Goal: Task Accomplishment & Management: Use online tool/utility

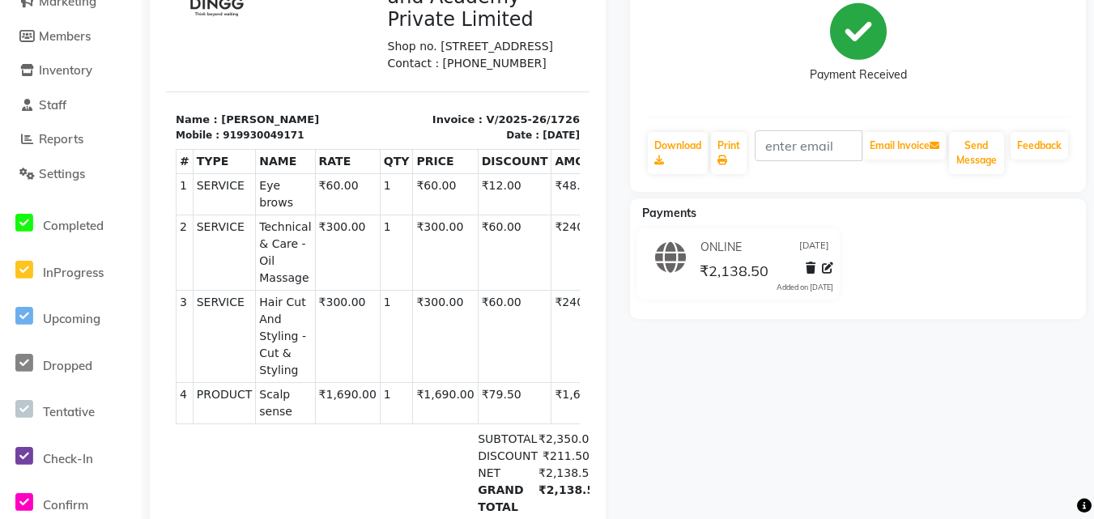
scroll to position [368, 0]
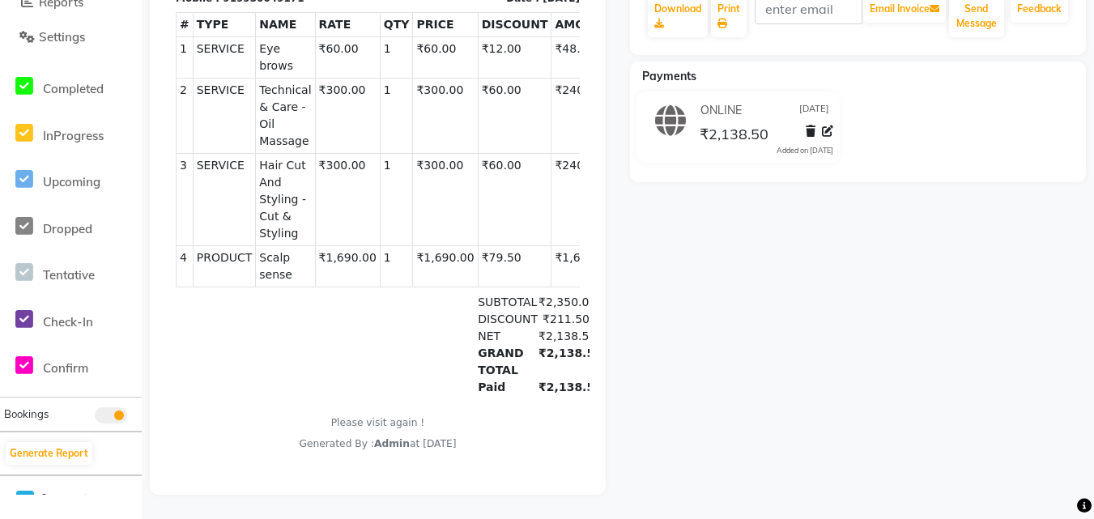
click at [1078, 20] on div "[PERSON_NAME] Prebook Payment Received Download Print Email Invoice Send Messag…" at bounding box center [858, 136] width 480 height 718
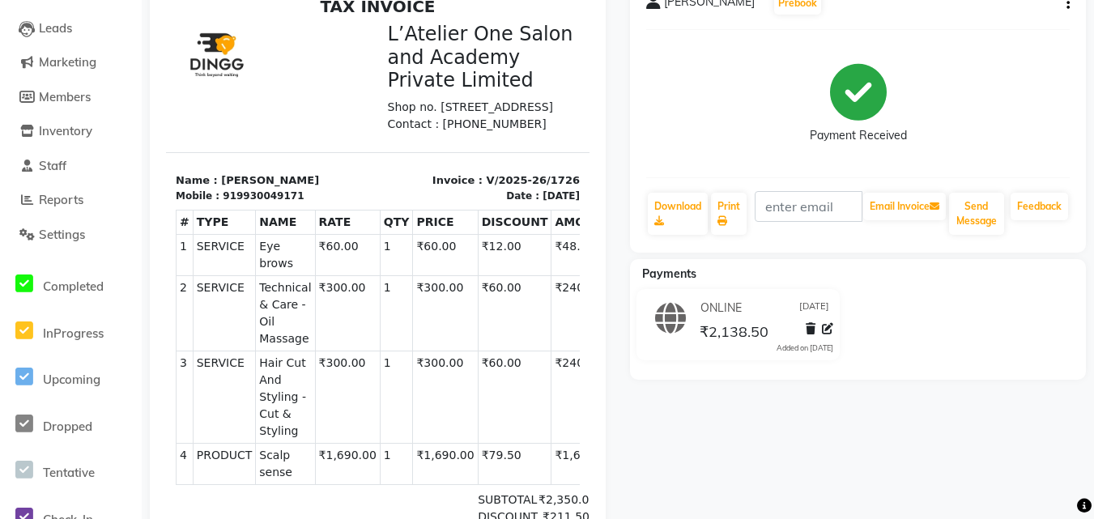
scroll to position [0, 0]
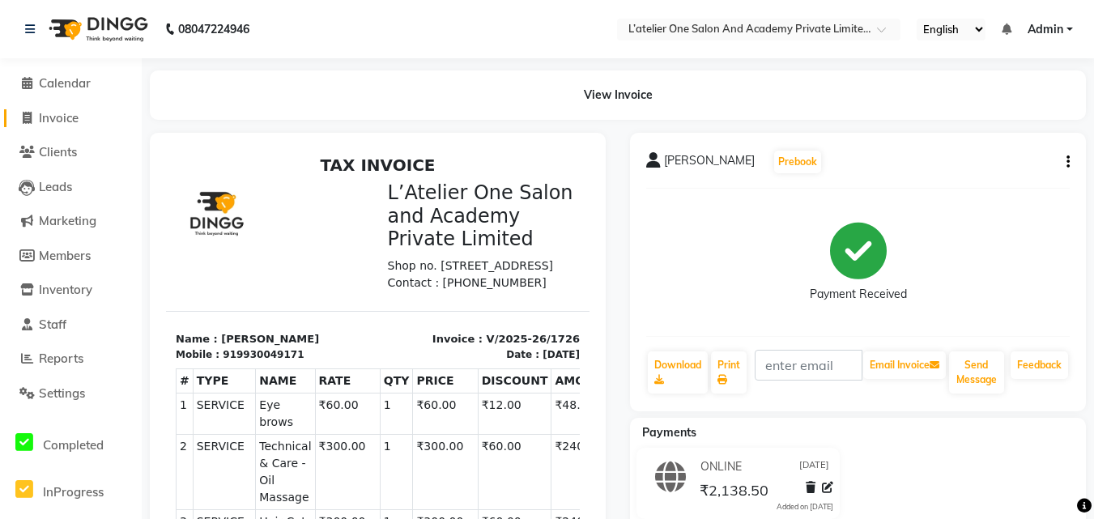
click at [50, 20] on span "Invoice" at bounding box center [59, 117] width 40 height 15
select select "service"
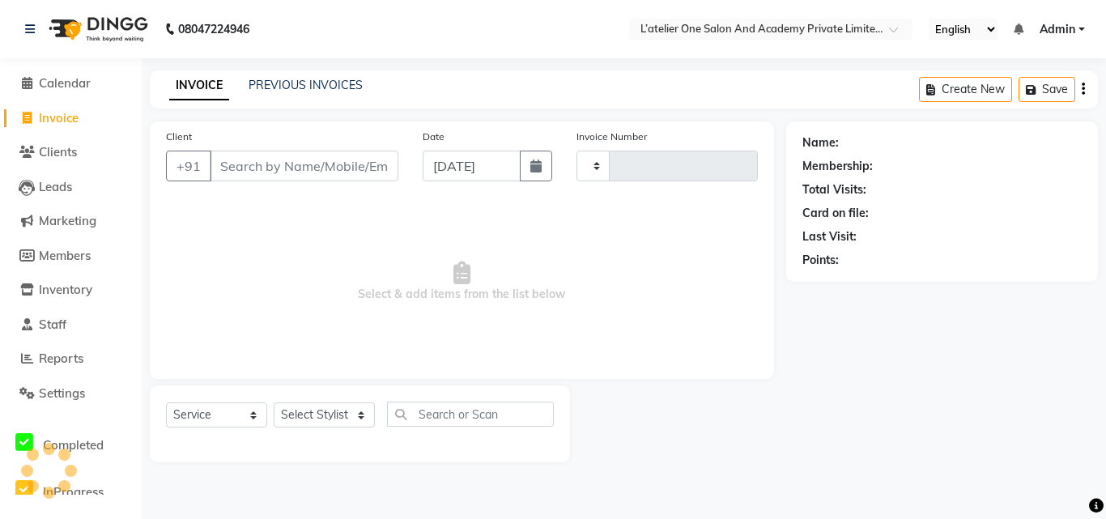
type input "1727"
select select "6939"
click at [344, 20] on input "Client" at bounding box center [304, 166] width 189 height 31
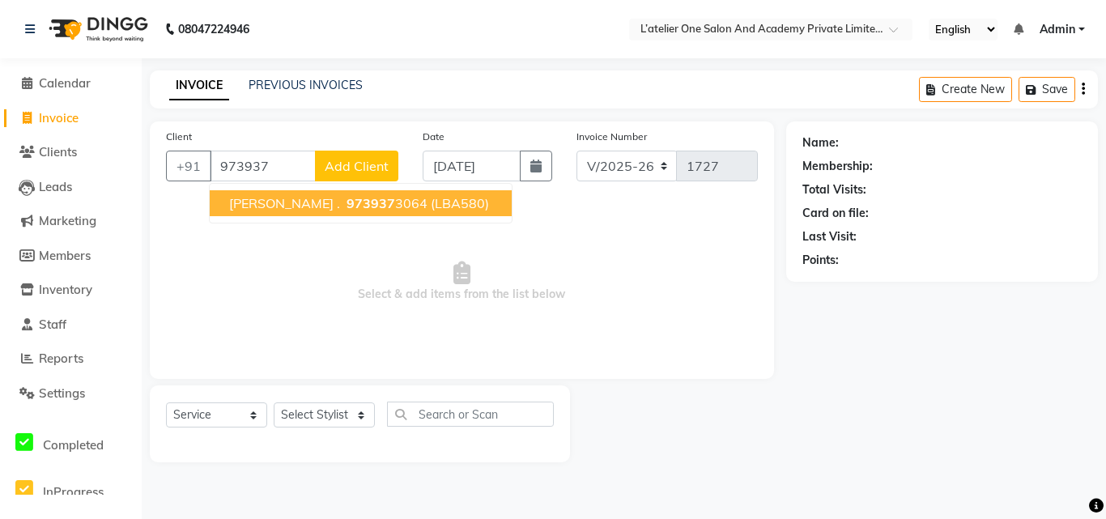
click at [347, 20] on span "973937" at bounding box center [371, 203] width 49 height 16
type input "9739373064"
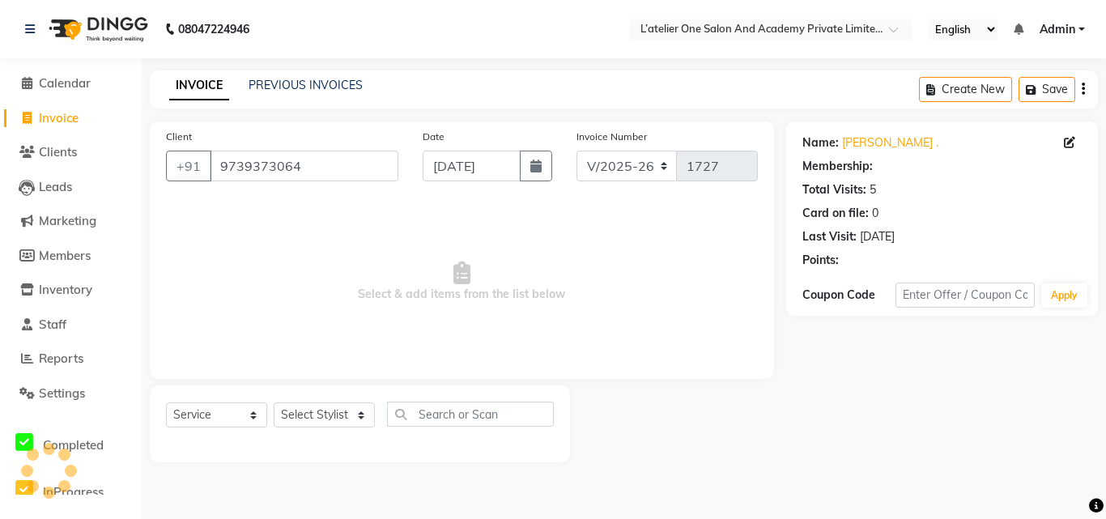
select select "1: Object"
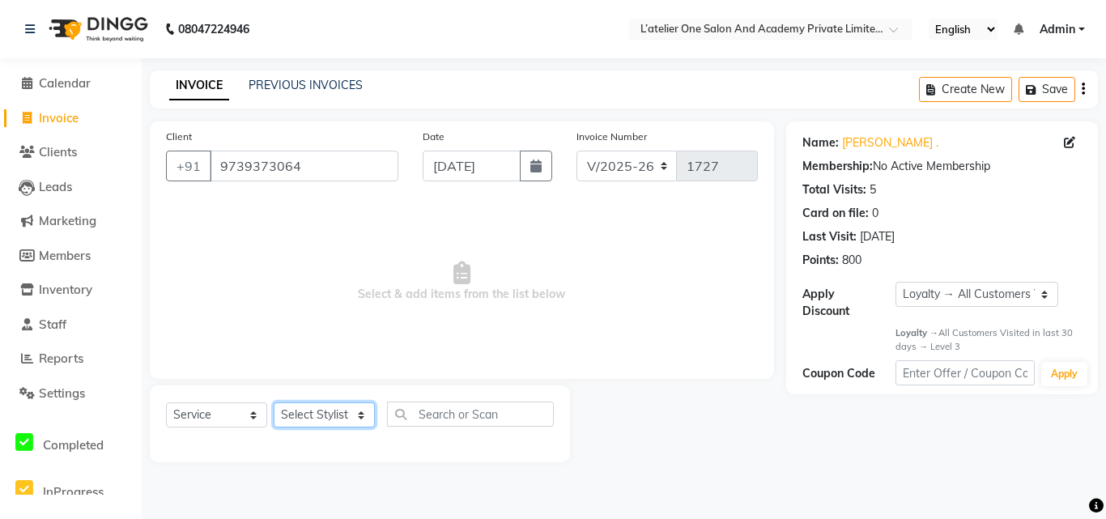
click at [342, 20] on select "Select Stylist [PERSON_NAME] [PERSON_NAME] [PERSON_NAME] [PERSON_NAME] [PERSON_…" at bounding box center [324, 414] width 101 height 25
select select "55369"
click at [274, 20] on select "Select Stylist [PERSON_NAME] [PERSON_NAME] [PERSON_NAME] [PERSON_NAME] [PERSON_…" at bounding box center [324, 414] width 101 height 25
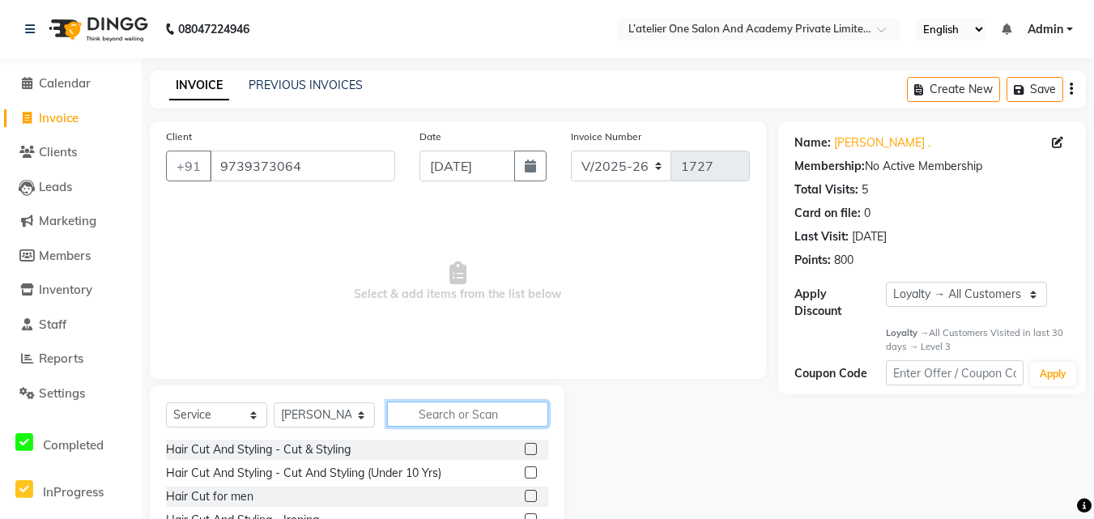
click at [494, 20] on input "text" at bounding box center [467, 414] width 161 height 25
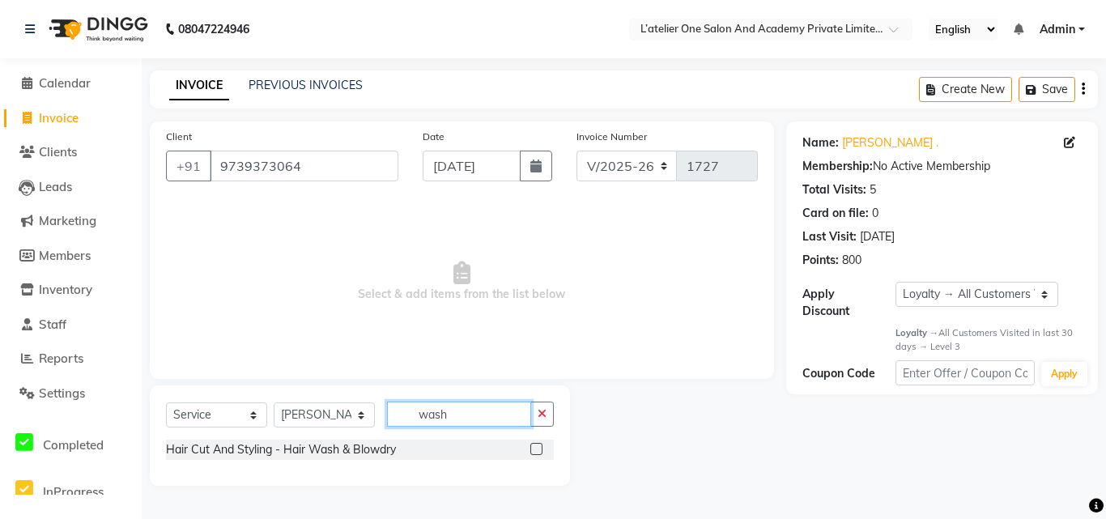
type input "wash"
click at [534, 20] on label at bounding box center [536, 449] width 12 height 12
click at [534, 20] on input "checkbox" at bounding box center [535, 449] width 11 height 11
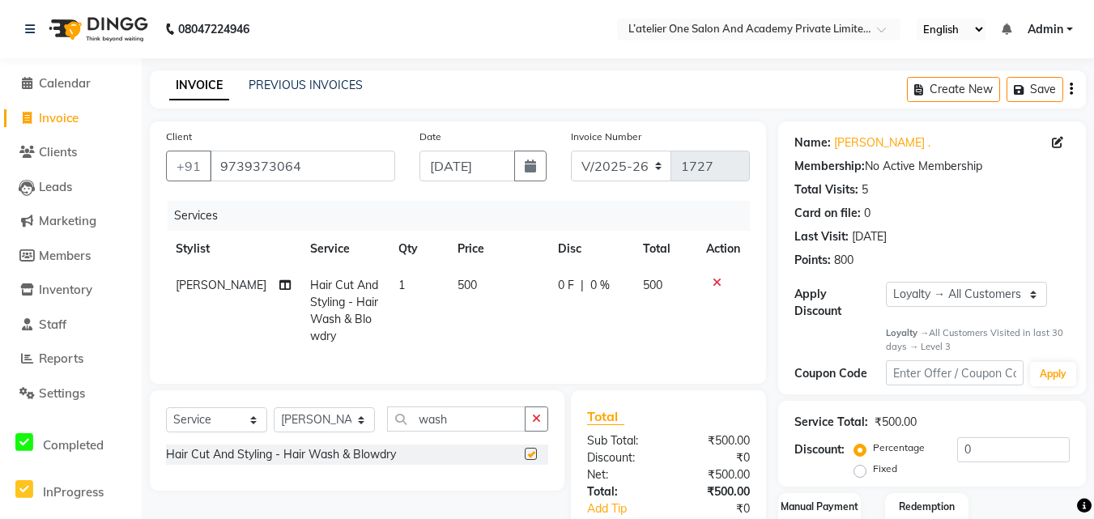
checkbox input "false"
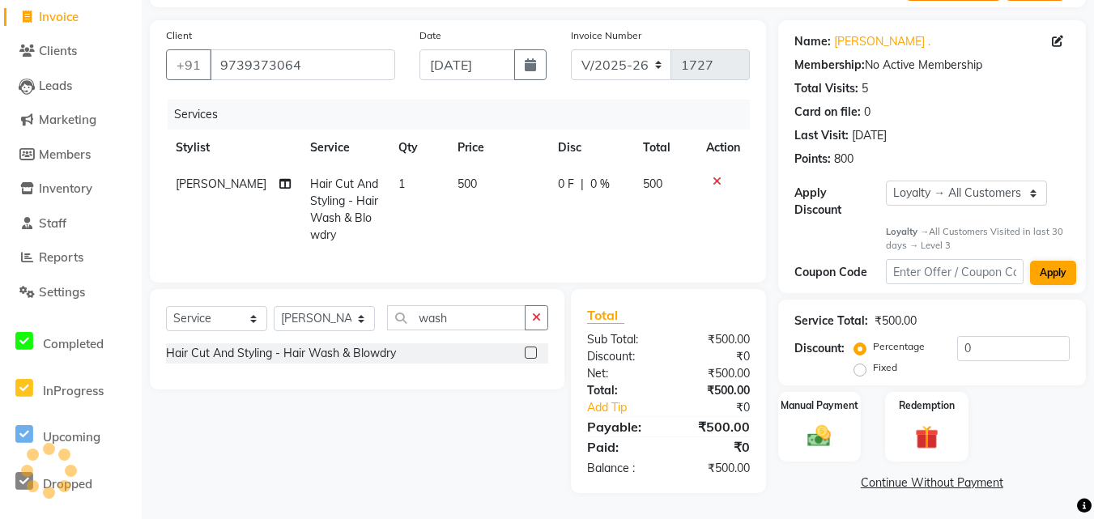
scroll to position [112, 0]
click at [818, 20] on img at bounding box center [820, 437] width 40 height 28
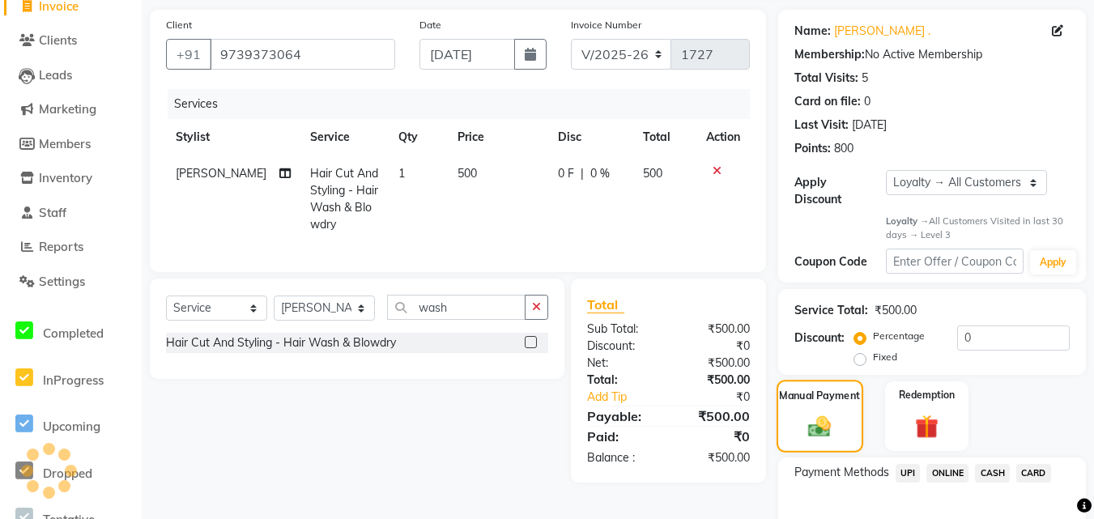
click at [818, 20] on img at bounding box center [819, 427] width 37 height 26
click at [914, 20] on span "UPI" at bounding box center [907, 473] width 25 height 19
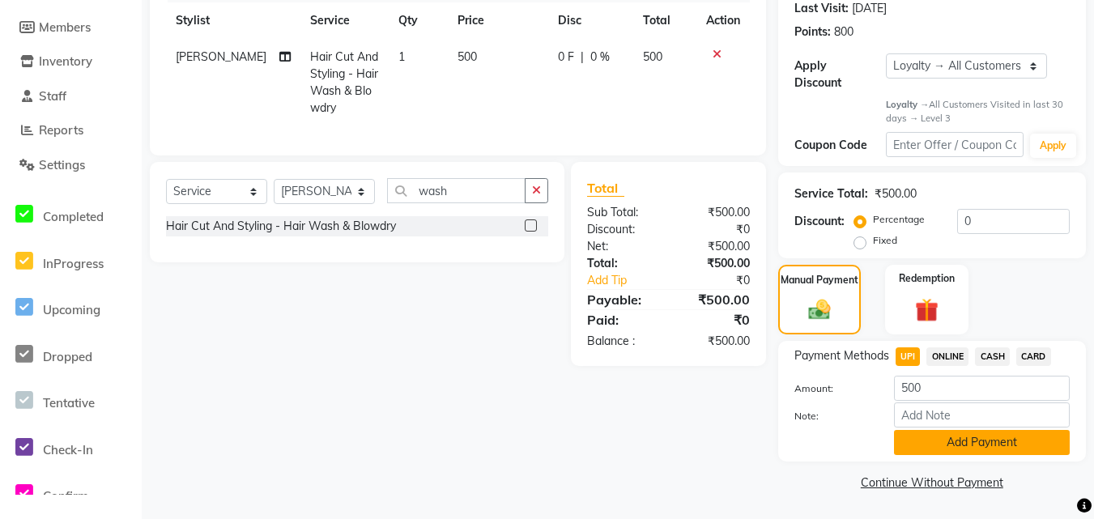
click at [921, 20] on button "Add Payment" at bounding box center [982, 442] width 176 height 25
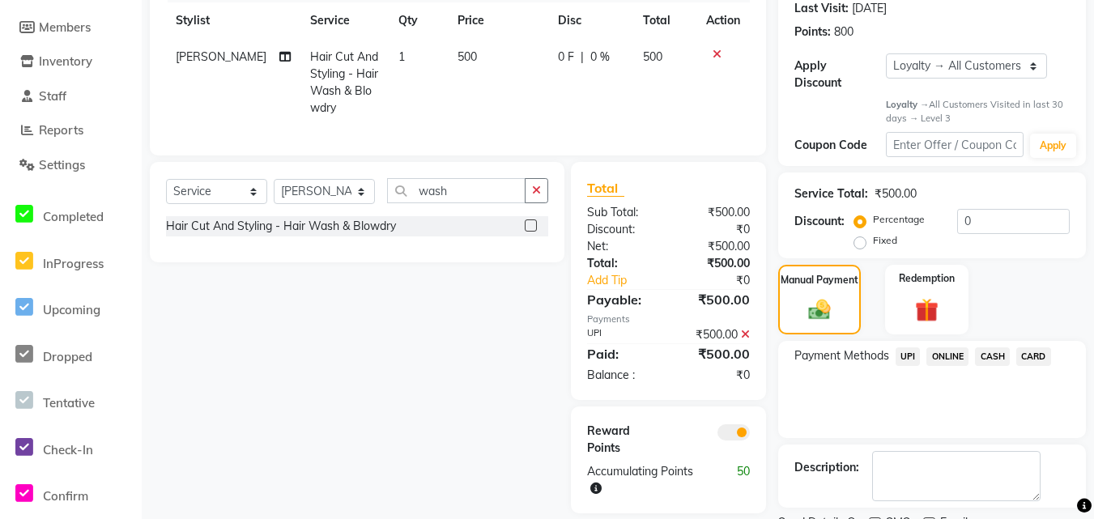
click at [921, 20] on div "Payment Methods UPI ONLINE CASH CARD" at bounding box center [932, 389] width 308 height 97
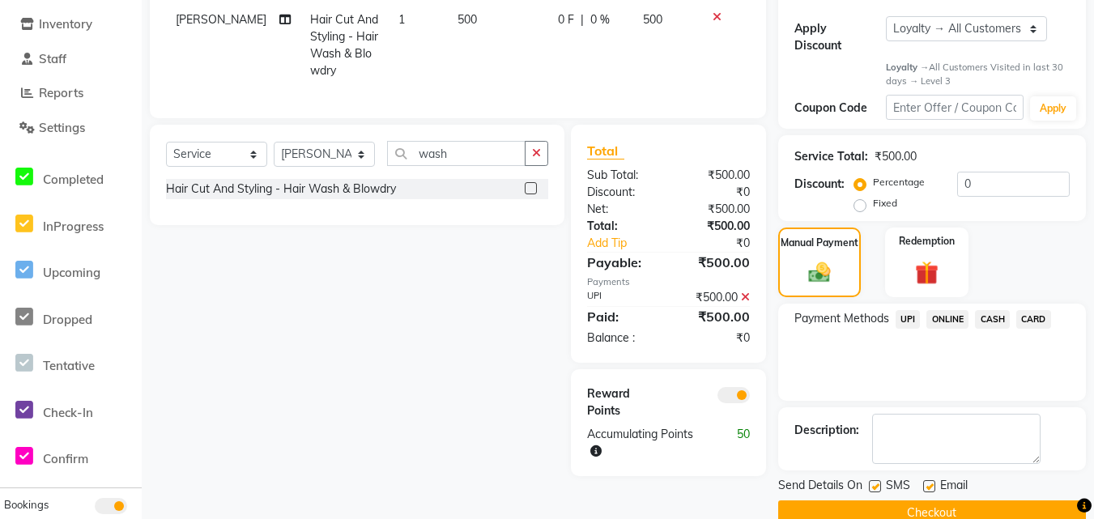
scroll to position [296, 0]
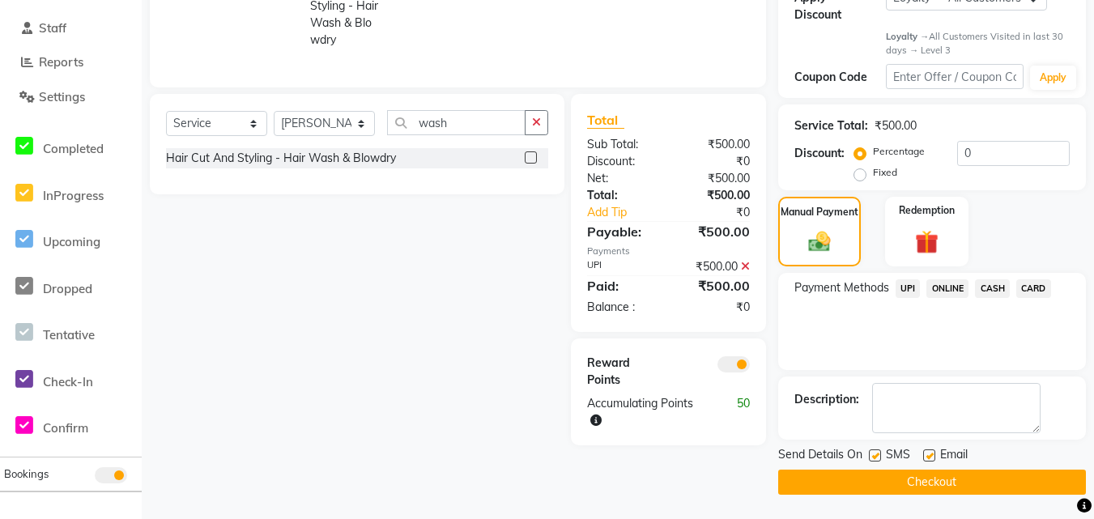
click at [925, 20] on button "Checkout" at bounding box center [932, 482] width 308 height 25
